Goal: Information Seeking & Learning: Find specific fact

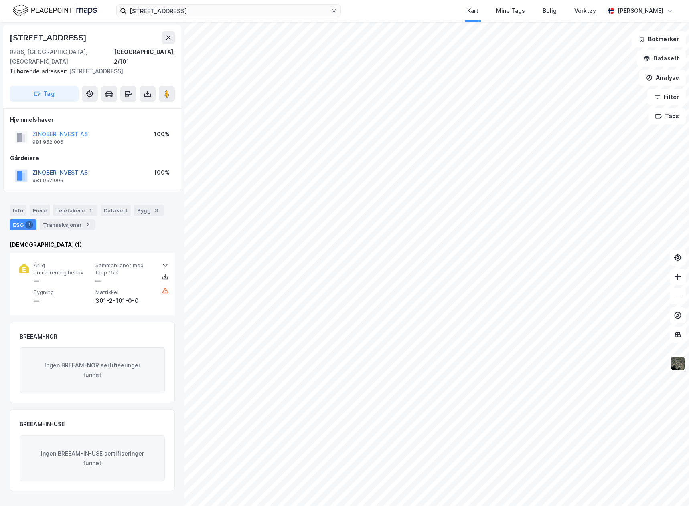
click at [0, 0] on button "ZINOBER INVEST AS" at bounding box center [0, 0] width 0 height 0
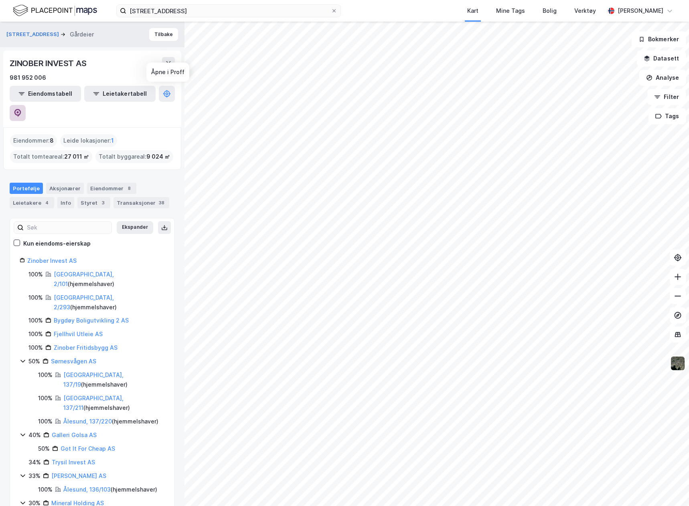
click at [21, 109] on icon at bounding box center [17, 113] width 7 height 8
click at [151, 7] on input "[STREET_ADDRESS]" at bounding box center [228, 11] width 204 height 12
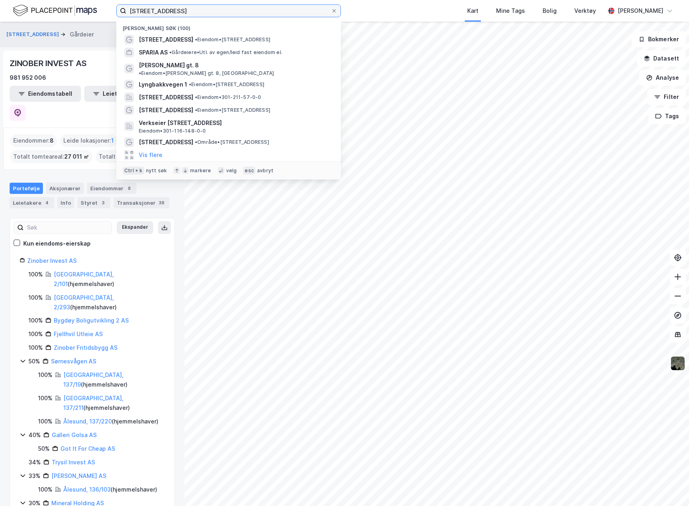
click at [151, 7] on input "[STREET_ADDRESS]" at bounding box center [228, 11] width 204 height 12
paste input "[PERSON_NAME]"
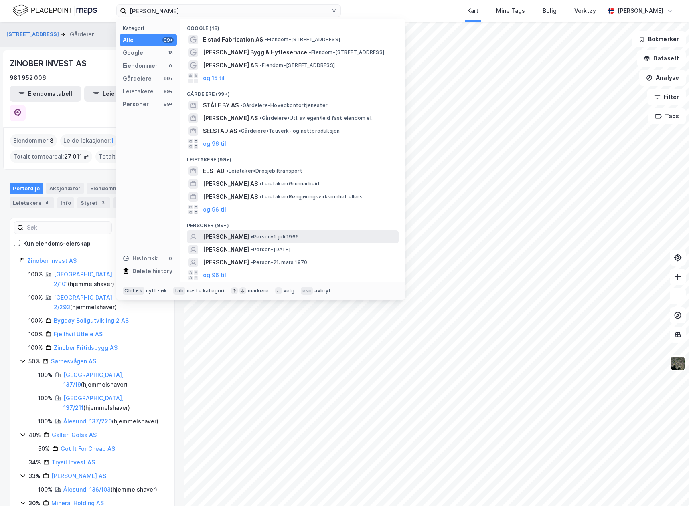
click at [262, 238] on span "• Person • [DATE]" at bounding box center [275, 237] width 48 height 6
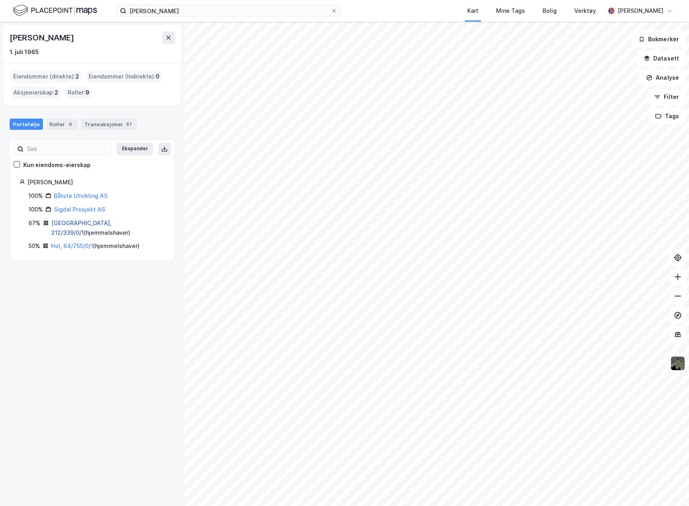
click at [78, 225] on link "[GEOGRAPHIC_DATA], 212/339/0/1" at bounding box center [81, 228] width 60 height 16
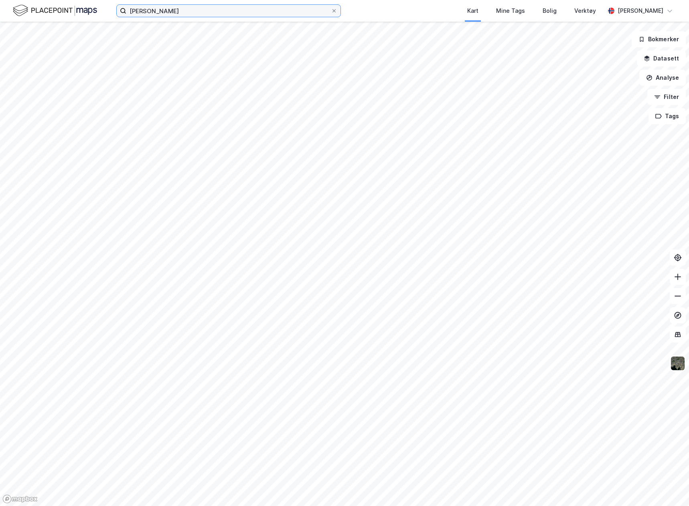
click at [213, 13] on input "[PERSON_NAME]" at bounding box center [228, 11] width 204 height 12
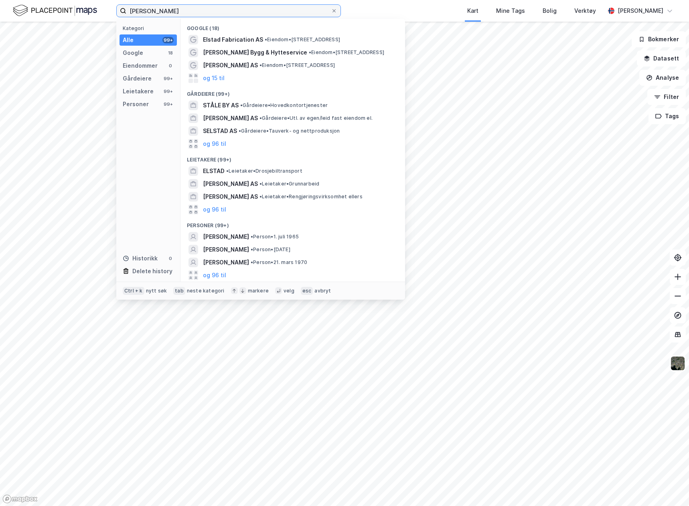
click at [213, 13] on input "[PERSON_NAME]" at bounding box center [228, 11] width 204 height 12
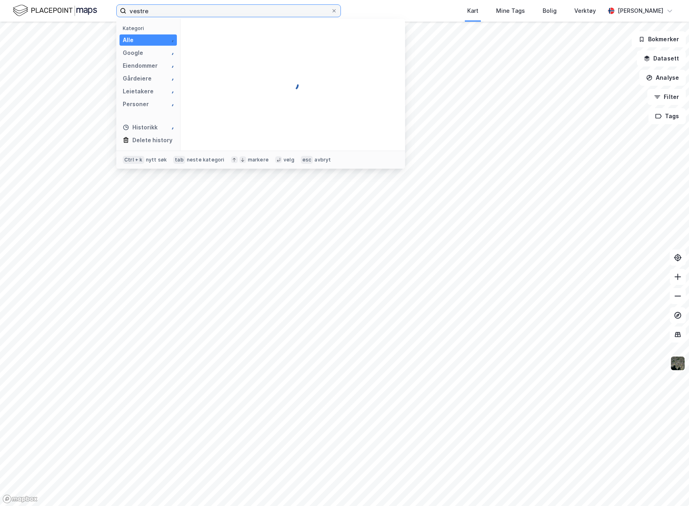
type input "vestre"
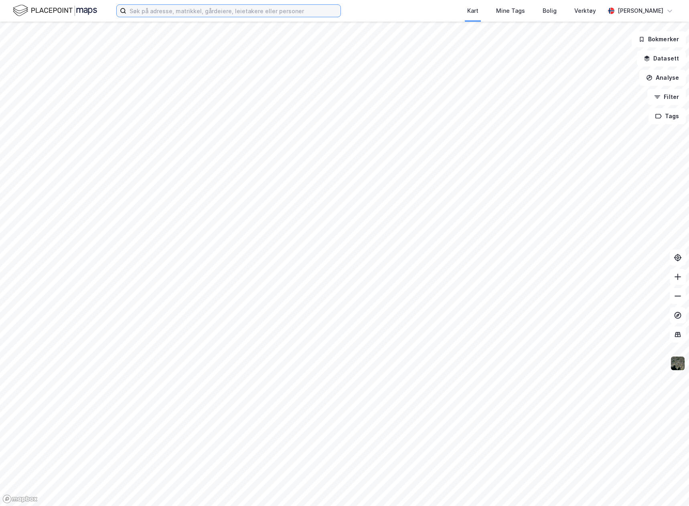
click at [213, 13] on input at bounding box center [233, 11] width 214 height 12
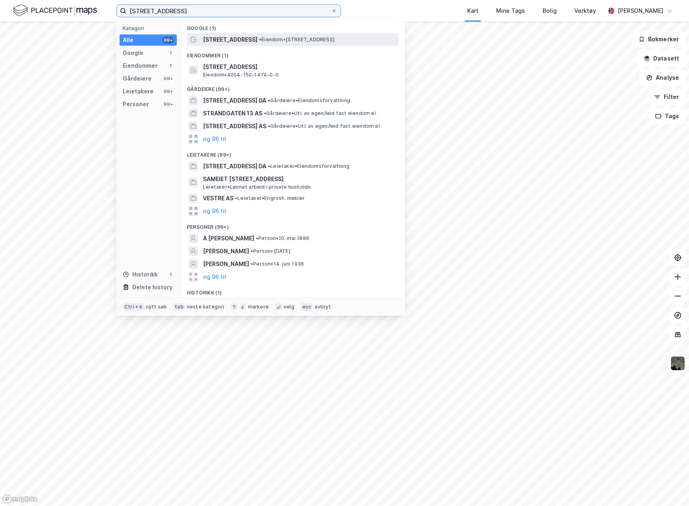
type input "[STREET_ADDRESS]"
click at [239, 42] on span "[STREET_ADDRESS]" at bounding box center [230, 40] width 55 height 10
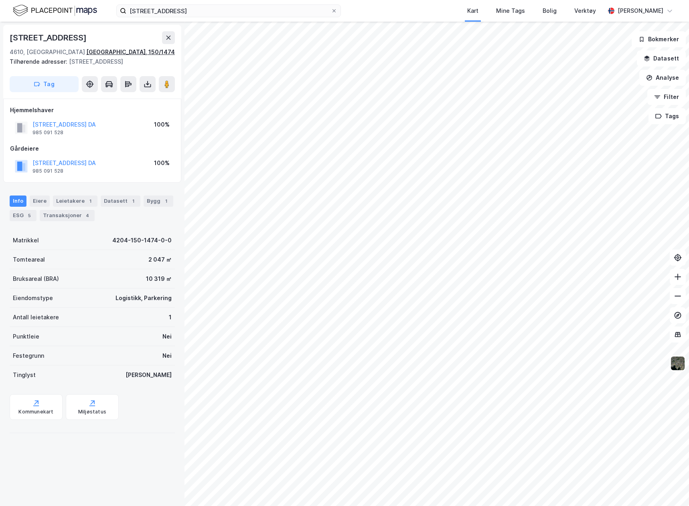
click at [129, 51] on div "[GEOGRAPHIC_DATA], 150/1474" at bounding box center [130, 52] width 89 height 10
drag, startPoint x: 108, startPoint y: 51, endPoint x: 146, endPoint y: 53, distance: 38.5
click at [146, 53] on div "4610, Kristiansand S, Agder Kristiansand, 150/1474" at bounding box center [92, 52] width 165 height 10
copy div "Kristiansand"
click at [26, 217] on div "5" at bounding box center [29, 216] width 8 height 8
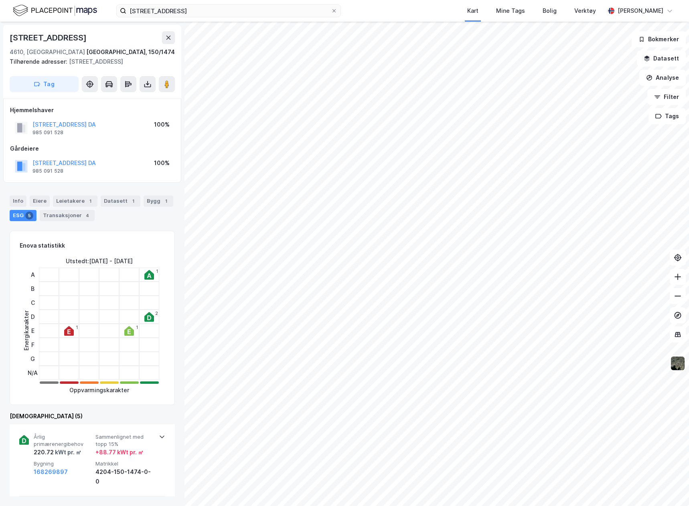
scroll to position [200, 0]
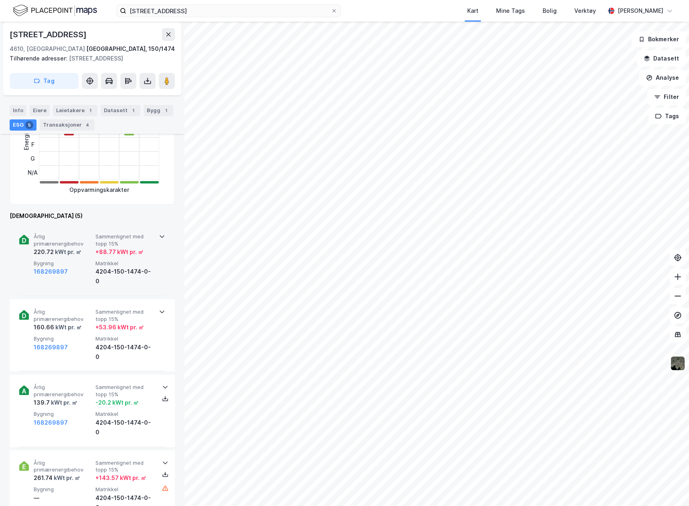
click at [88, 269] on div "168269897" at bounding box center [63, 272] width 59 height 10
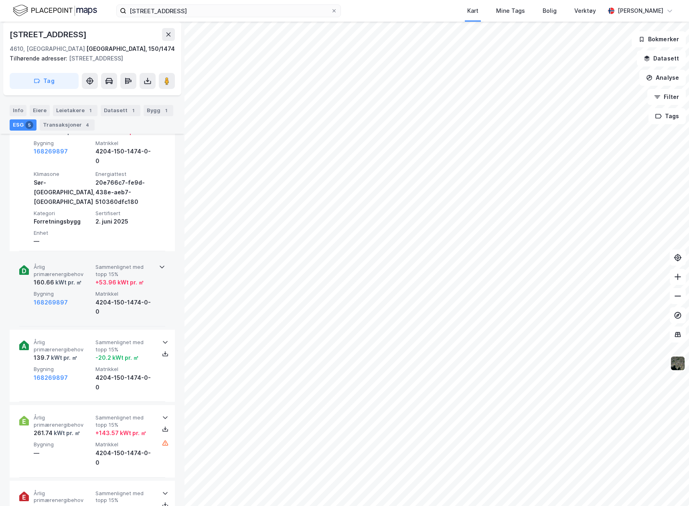
click at [81, 298] on div "168269897" at bounding box center [63, 303] width 59 height 10
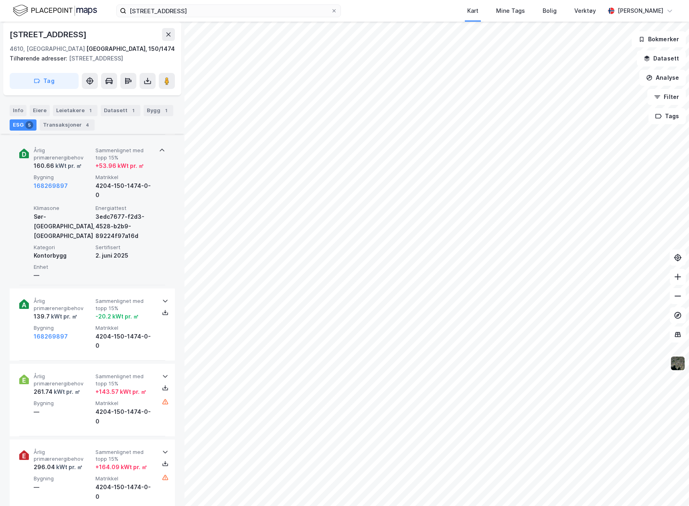
scroll to position [441, 0]
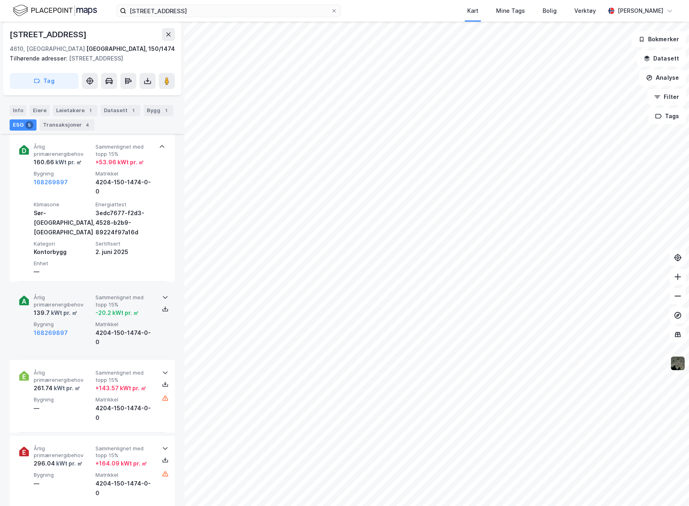
click at [92, 308] on div "Årlig primærenergibehov 139.7 kWt pr. ㎡ Sammenlignet med topp 15% -20.2 kWt pr.…" at bounding box center [94, 320] width 120 height 53
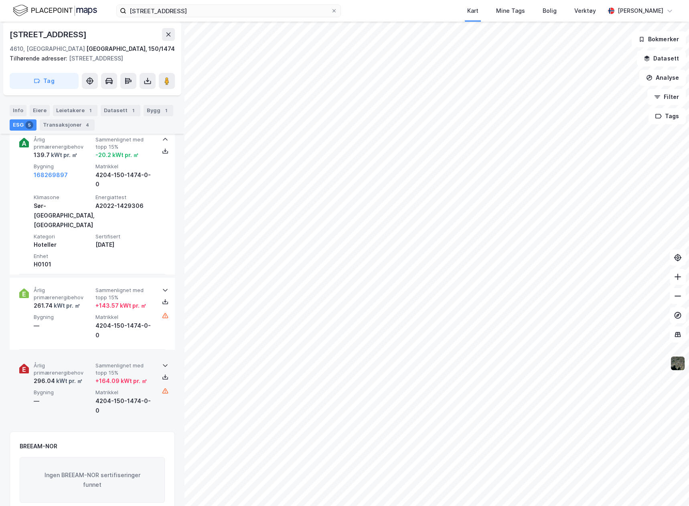
scroll to position [601, 0]
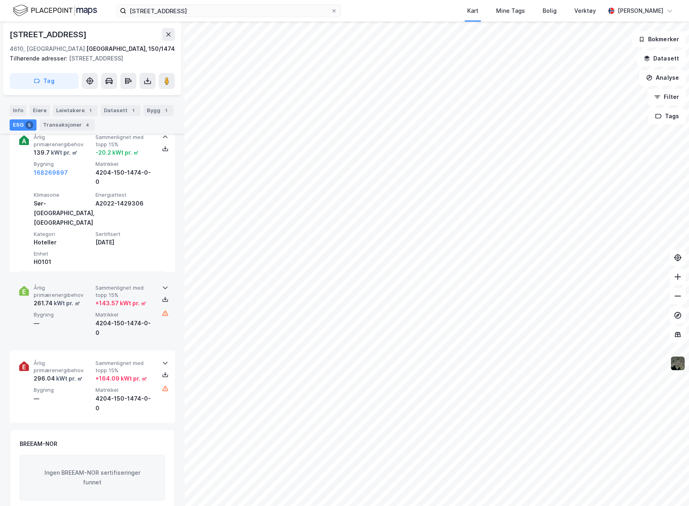
click at [82, 319] on div "—" at bounding box center [63, 324] width 59 height 10
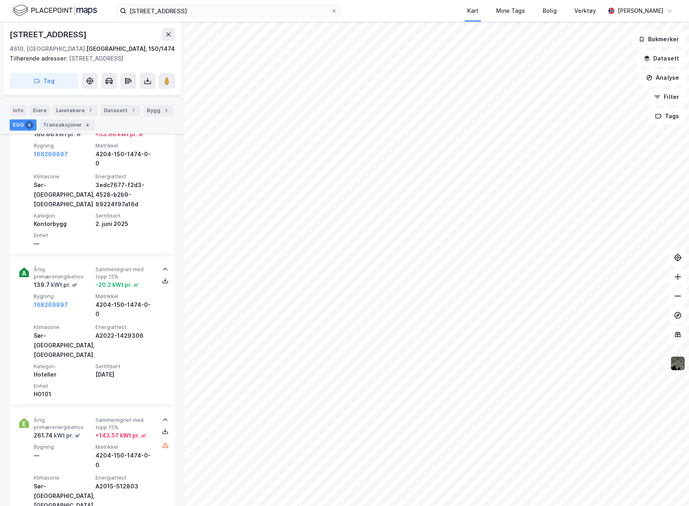
scroll to position [401, 0]
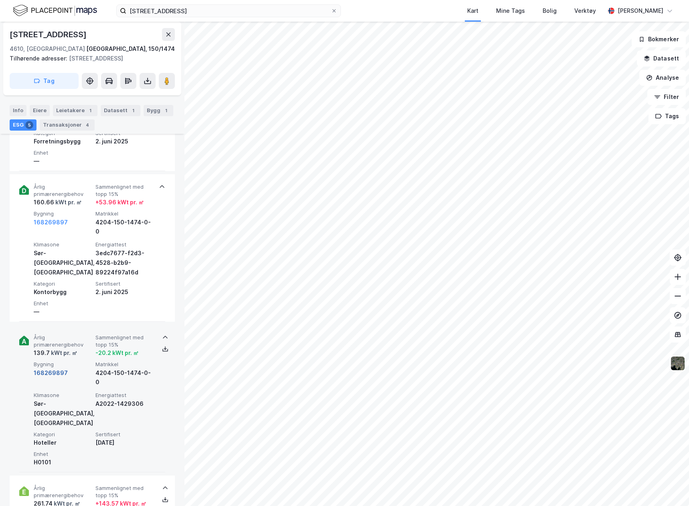
click at [51, 368] on button "168269897" at bounding box center [51, 373] width 34 height 10
